Goal: Find specific page/section: Find specific page/section

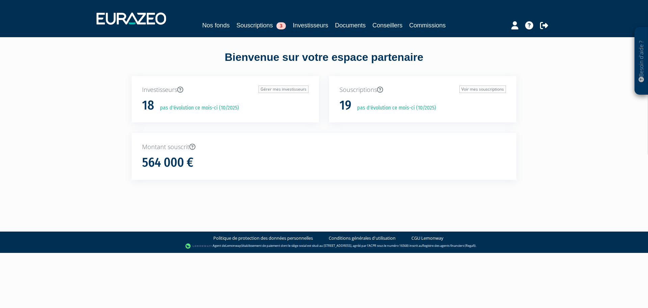
click at [237, 31] on nav "Nos fonds Souscriptions 3 Investisseurs Documents Conseillers Commissions" at bounding box center [324, 18] width 648 height 37
click at [238, 28] on link "Souscriptions 3" at bounding box center [261, 25] width 50 height 9
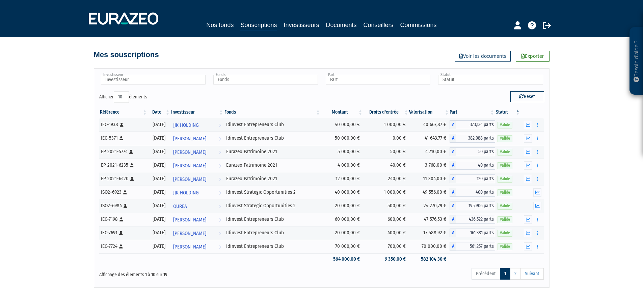
click at [125, 98] on select "10 25 50 100" at bounding box center [121, 96] width 15 height 11
select select "100"
click at [115, 91] on select "10 25 50 100" at bounding box center [121, 96] width 15 height 11
